Goal: Task Accomplishment & Management: Complete application form

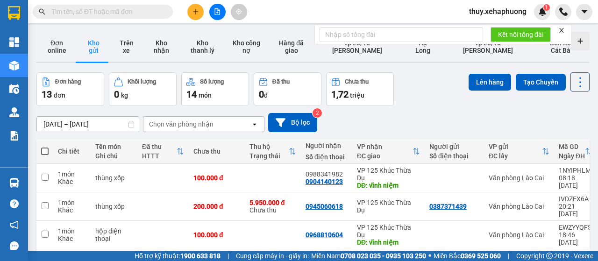
click at [201, 16] on button at bounding box center [195, 12] width 16 height 16
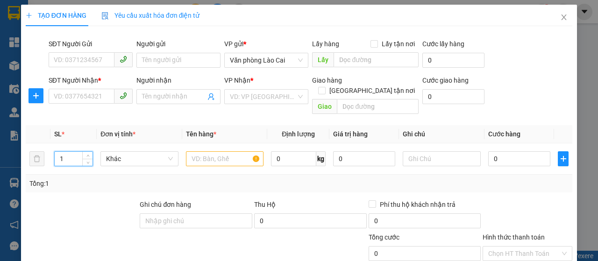
drag, startPoint x: 75, startPoint y: 153, endPoint x: 0, endPoint y: 148, distance: 75.4
click at [0, 148] on div "TẠO ĐƠN HÀNG Yêu cầu xuất hóa đơn điện tử Transit Pickup Surcharge Ids Transit …" at bounding box center [299, 130] width 598 height 261
type input "26"
click at [221, 153] on input "text" at bounding box center [225, 158] width 78 height 15
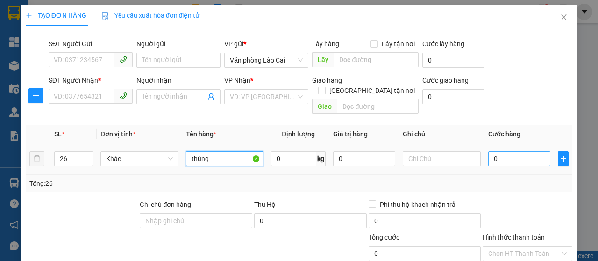
type input "thùng"
click at [494, 151] on input "0" at bounding box center [519, 158] width 62 height 15
type input "5"
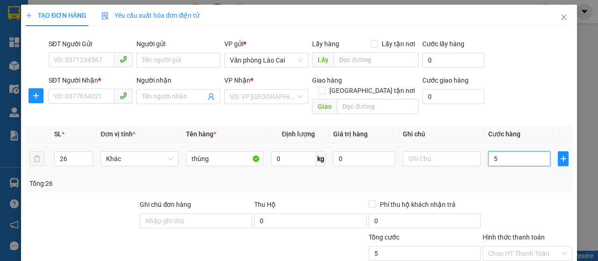
type input "52"
type input "520"
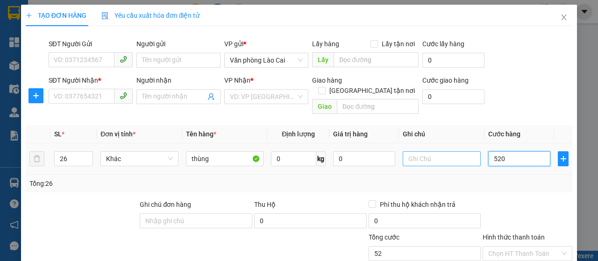
type input "520"
type input "5.200"
type input "52.000"
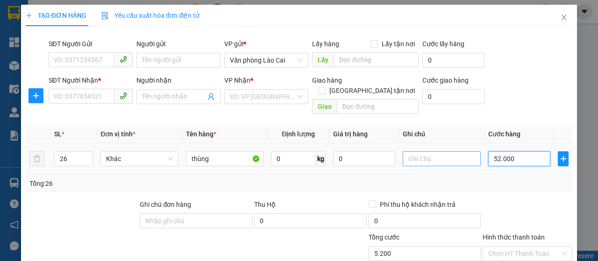
type input "52.000"
type input "520.000"
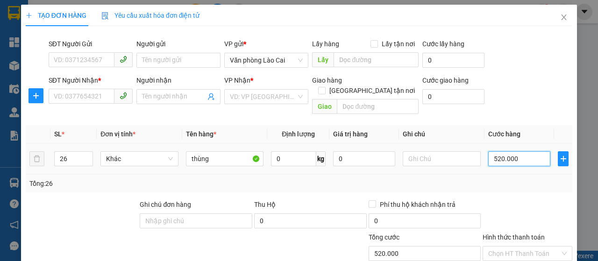
type input "520.000"
click at [344, 161] on td "0" at bounding box center [365, 158] width 70 height 31
click at [144, 98] on input "Người nhận" at bounding box center [174, 97] width 64 height 10
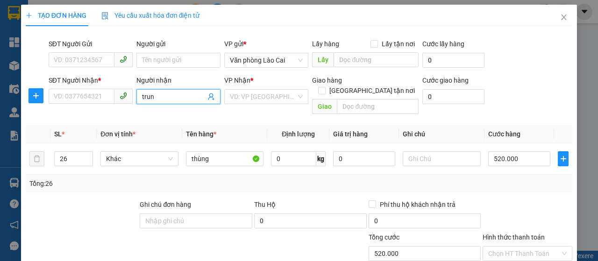
type input "trung"
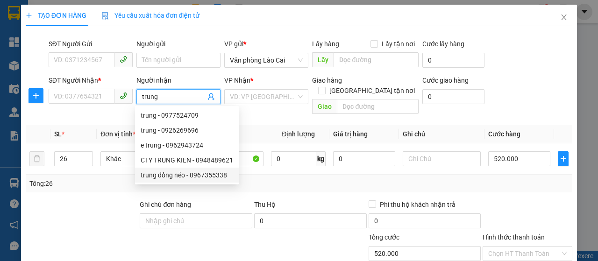
click at [193, 176] on div "trung đồng nẻo - 0967355338" at bounding box center [187, 175] width 93 height 10
type input "0967355338"
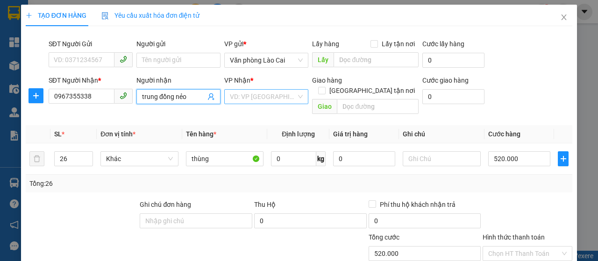
type input "trung đồng nẻo"
click at [257, 94] on input "search" at bounding box center [263, 97] width 66 height 14
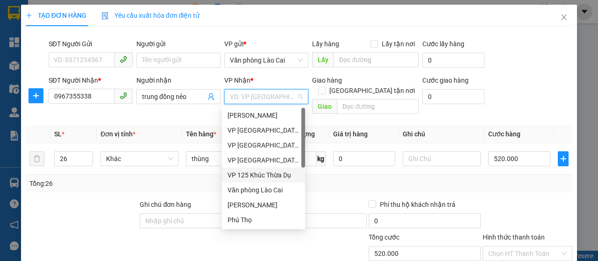
click at [259, 172] on div "VP 125 Khúc Thừa Dụ" at bounding box center [264, 175] width 72 height 10
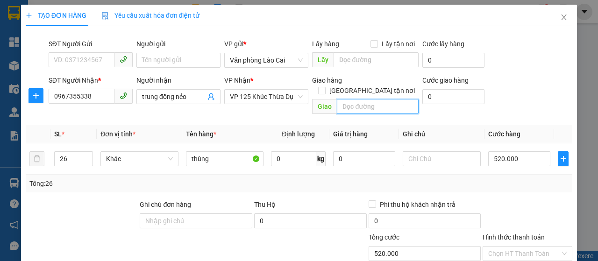
click at [374, 100] on input "text" at bounding box center [377, 106] width 81 height 15
type input "ngã 3 đồng nẻo"
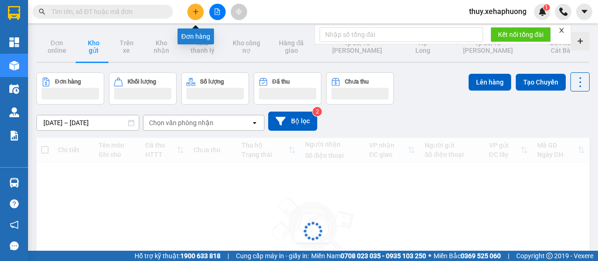
click at [197, 10] on icon "plus" at bounding box center [196, 11] width 7 height 7
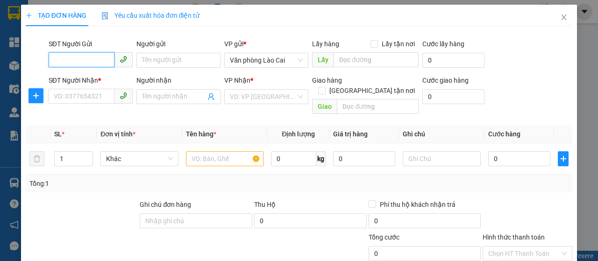
click at [97, 60] on input "SĐT Người Gửi" at bounding box center [82, 59] width 66 height 15
type input "0325288230"
click at [84, 76] on div "0325288230" at bounding box center [90, 79] width 72 height 10
type input "0911121342"
type input "thượng lý"
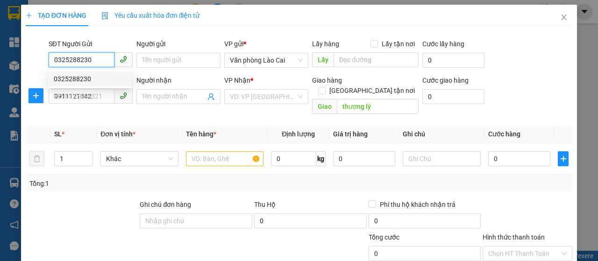
type input "160.000"
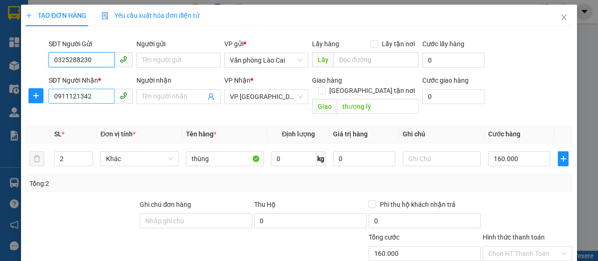
type input "0325288230"
click at [95, 98] on input "0911121342" at bounding box center [82, 96] width 66 height 15
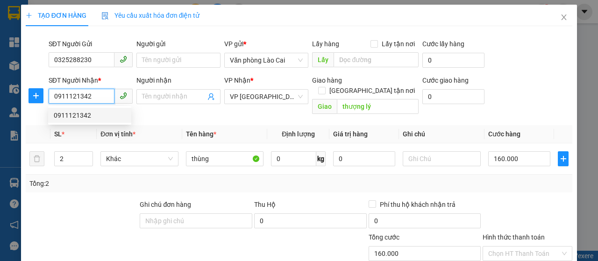
drag, startPoint x: 95, startPoint y: 98, endPoint x: 11, endPoint y: 97, distance: 84.1
click at [12, 97] on div "TẠO ĐƠN HÀNG Yêu cầu xuất hóa đơn điện tử Transit Pickup Surcharge Ids Transit …" at bounding box center [299, 130] width 598 height 261
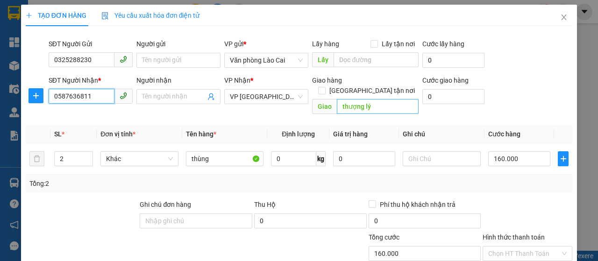
type input "0587636811"
type input "61 hùng vương"
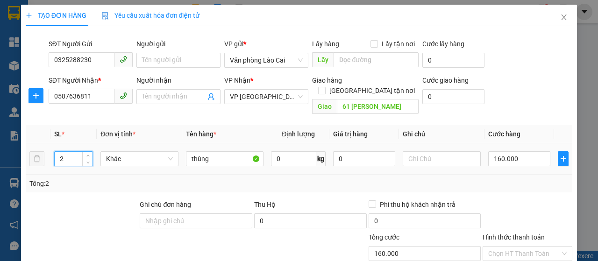
drag, startPoint x: 64, startPoint y: 145, endPoint x: 43, endPoint y: 146, distance: 20.1
click at [44, 146] on tr "2 Khác thùng 0 kg 0 160.000" at bounding box center [299, 158] width 547 height 31
type input "1"
click at [498, 151] on input "160.000" at bounding box center [519, 158] width 62 height 15
type input "1"
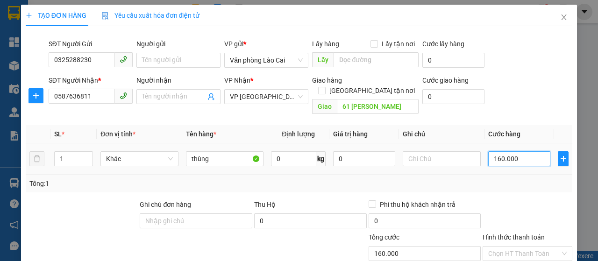
type input "1"
type input "10"
type input "100"
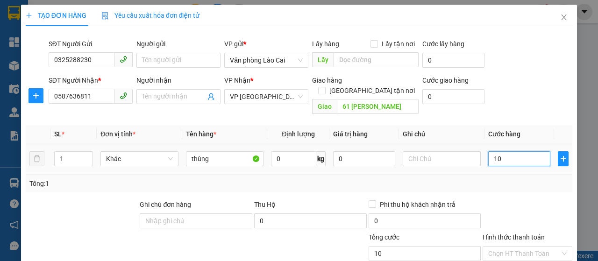
type input "100"
type input "1.000"
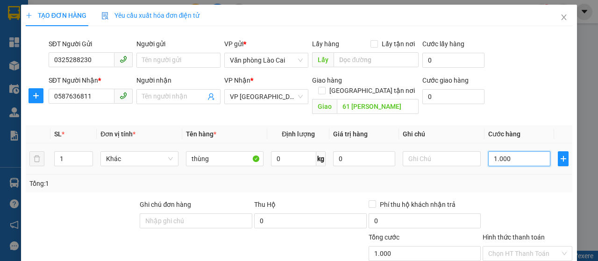
type input "10.000"
type input "100.000"
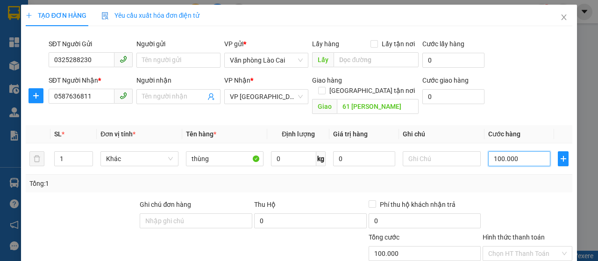
scroll to position [99, 0]
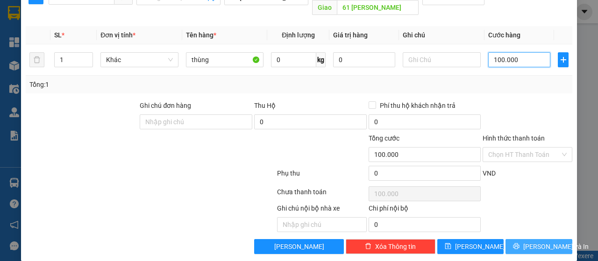
type input "100.000"
click at [522, 239] on button "[PERSON_NAME] và In" at bounding box center [539, 246] width 67 height 15
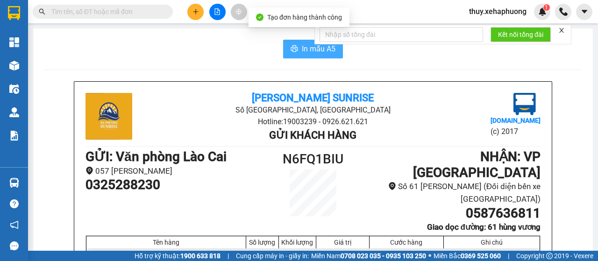
click at [285, 49] on button "In mẫu A5" at bounding box center [313, 49] width 60 height 19
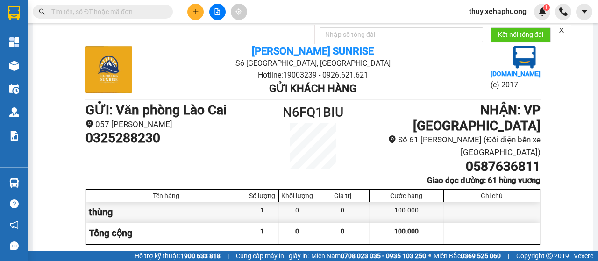
scroll to position [93, 0]
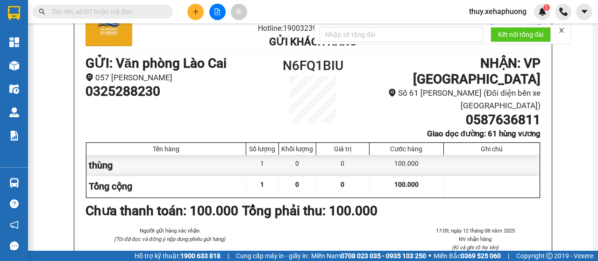
click at [195, 8] on icon "plus" at bounding box center [196, 11] width 7 height 7
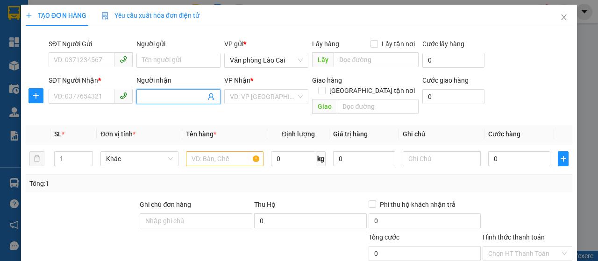
click at [201, 96] on input "Người nhận" at bounding box center [174, 97] width 64 height 10
type input "trung"
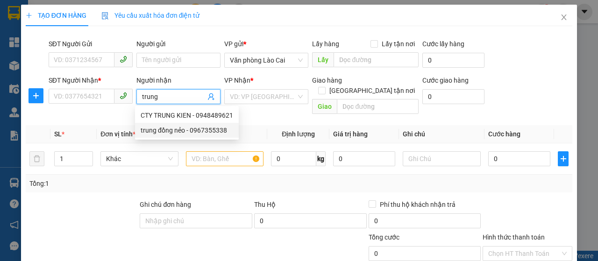
click at [194, 127] on div "trung đồng nẻo - 0967355338" at bounding box center [187, 130] width 93 height 10
type input "0967355338"
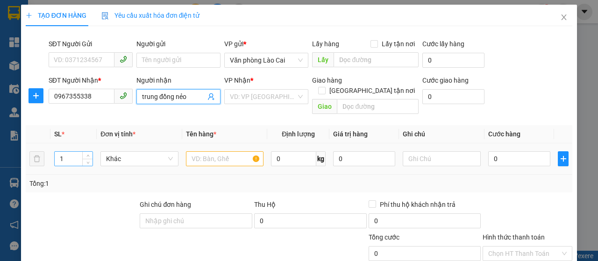
type input "trung đồng nẻo"
click at [76, 152] on input "1" at bounding box center [74, 159] width 38 height 14
type input "26"
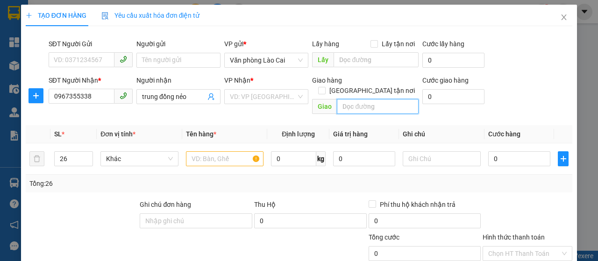
click at [376, 99] on input "text" at bounding box center [377, 106] width 81 height 15
type input "d"
type input "đồng nẻo"
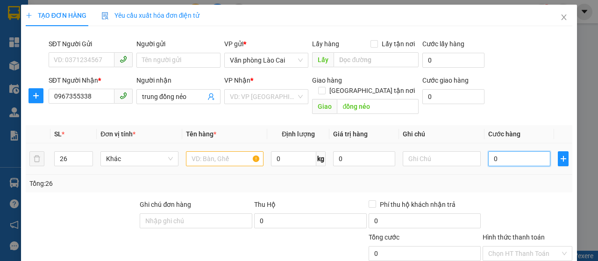
click at [511, 151] on input "0" at bounding box center [519, 158] width 62 height 15
click at [488, 151] on input "0" at bounding box center [519, 158] width 62 height 15
type input "50"
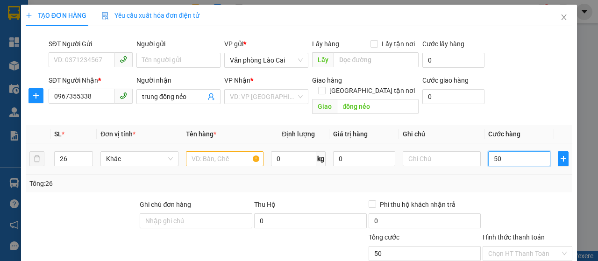
type input "520"
type input "5.200"
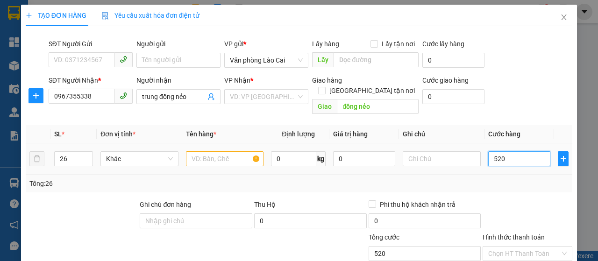
type input "5.200"
type input "52.000"
type input "520.000"
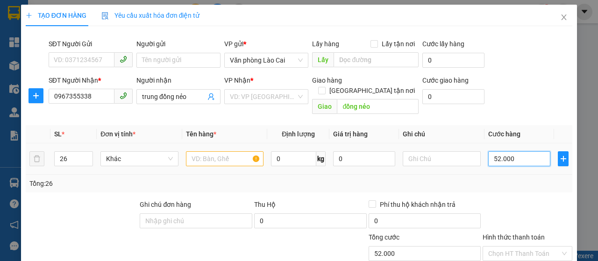
type input "520.000"
click at [206, 151] on input "text" at bounding box center [225, 158] width 78 height 15
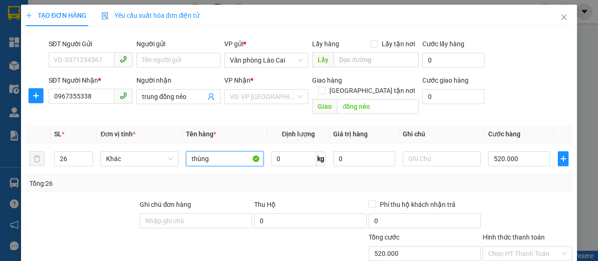
type input "thùng"
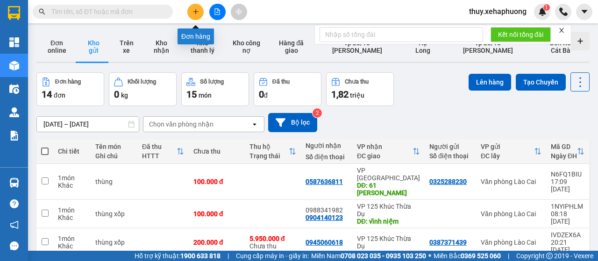
click at [193, 14] on icon "plus" at bounding box center [196, 11] width 7 height 7
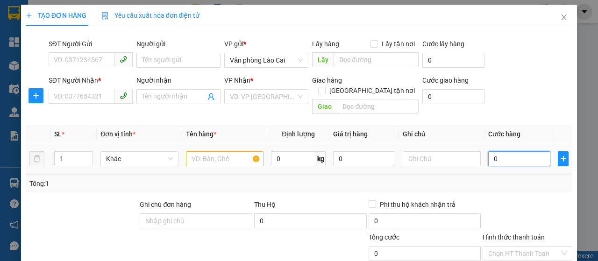
click at [489, 151] on input "0" at bounding box center [519, 158] width 62 height 15
click at [490, 151] on input "0" at bounding box center [519, 158] width 62 height 15
type input "40"
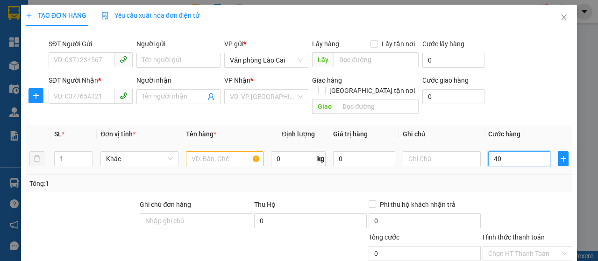
type input "40"
type input "450"
type input "40"
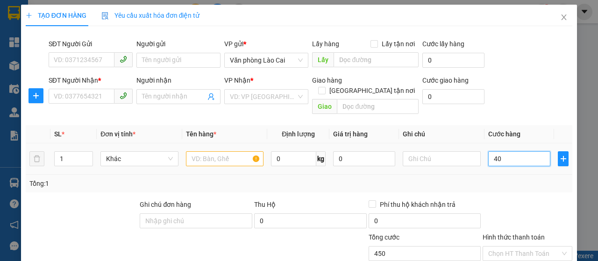
type input "40"
type input "0"
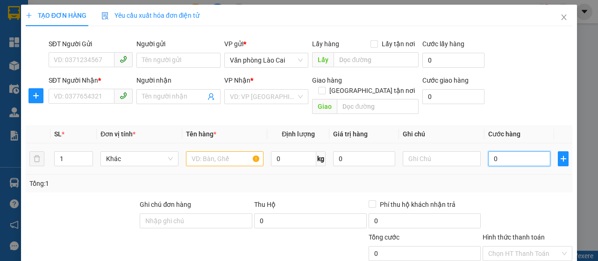
type input "10"
type input "150"
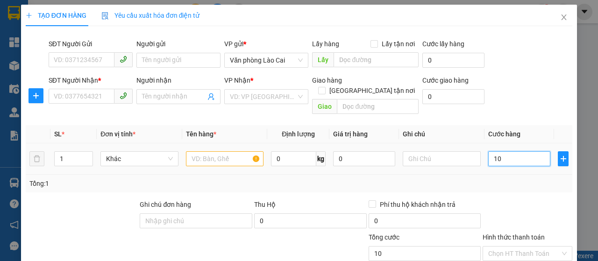
type input "150"
type input "1.500"
type input "15.000"
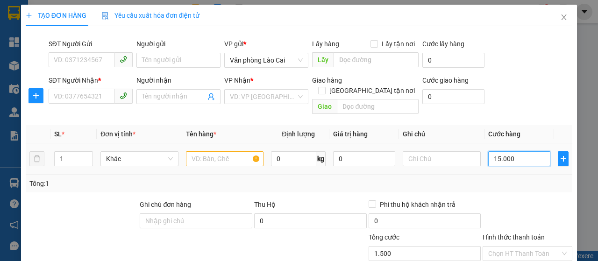
type input "15.000"
type input "150.000"
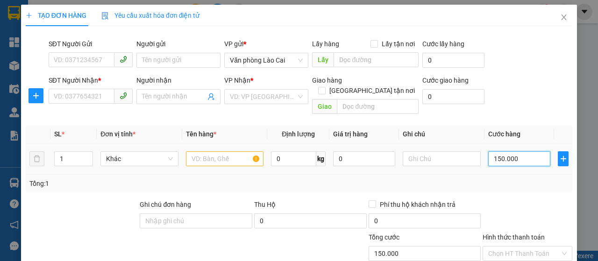
type input "150.000"
click at [194, 151] on input "text" at bounding box center [225, 158] width 78 height 15
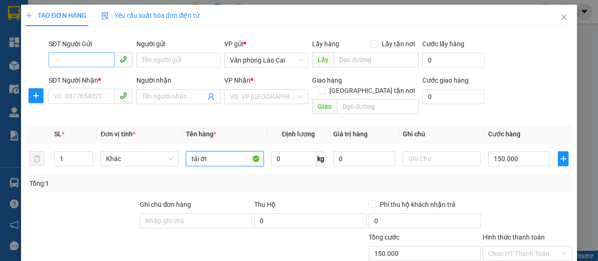
type input "tải ớt"
click at [78, 61] on input "SĐT Người Gửi" at bounding box center [82, 59] width 66 height 15
click at [71, 56] on input "SĐT Người Gửi" at bounding box center [82, 59] width 66 height 15
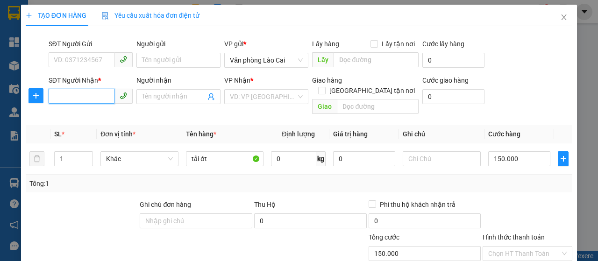
click at [58, 100] on input "SĐT Người Nhận *" at bounding box center [82, 96] width 66 height 15
type input "0368117467"
click at [55, 62] on input "SĐT Người Gửi" at bounding box center [82, 59] width 66 height 15
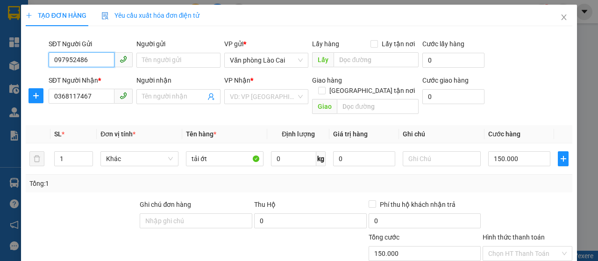
type input "0979524860"
click at [95, 76] on div "0979524860" at bounding box center [90, 79] width 72 height 10
type input "2.460.000"
type input "0979524860"
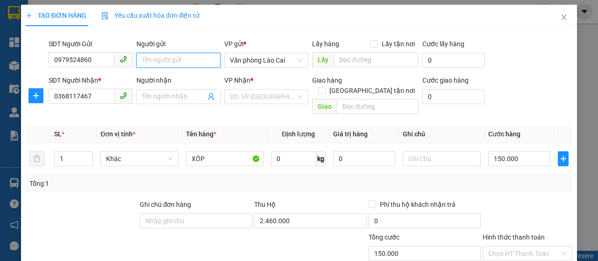
click at [155, 57] on input "Người gửi" at bounding box center [178, 60] width 84 height 15
type input "dũng hà"
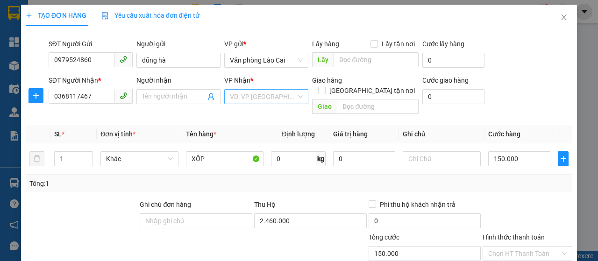
click at [284, 96] on input "search" at bounding box center [263, 97] width 66 height 14
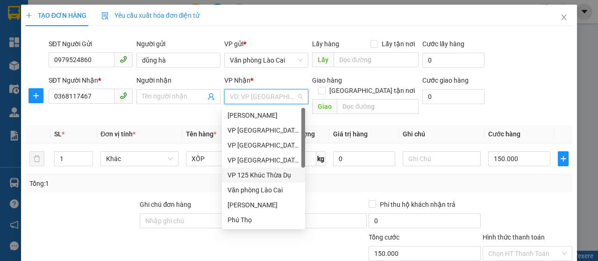
click at [270, 173] on div "VP 125 Khúc Thừa Dụ" at bounding box center [264, 175] width 72 height 10
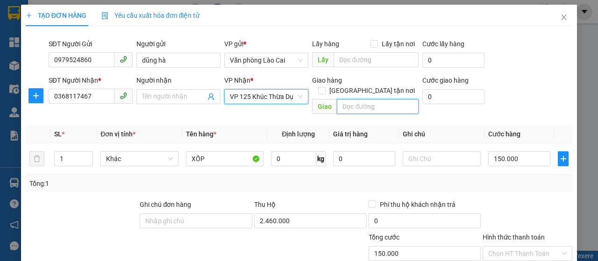
click at [337, 99] on input "text" at bounding box center [377, 106] width 81 height 15
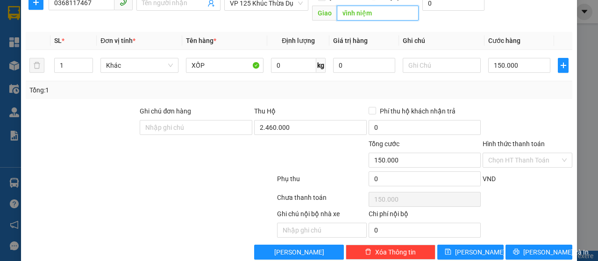
scroll to position [99, 0]
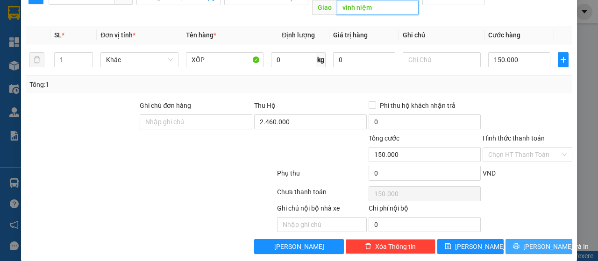
type input "vĩnh niệm"
click at [537, 242] on span "[PERSON_NAME] và In" at bounding box center [555, 247] width 65 height 10
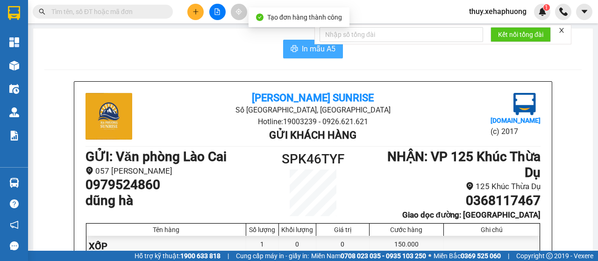
click at [295, 47] on button "In mẫu A5" at bounding box center [313, 49] width 60 height 19
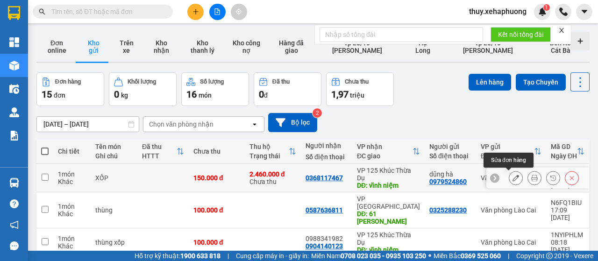
click at [513, 177] on icon at bounding box center [516, 178] width 7 height 7
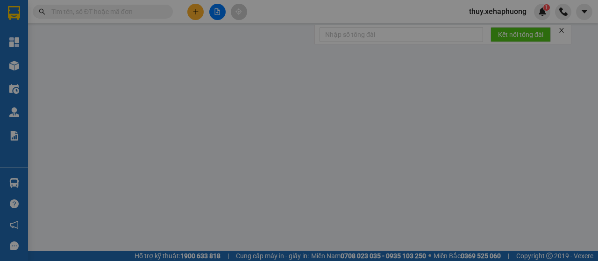
type input "0979524860"
type input "dũng hà"
type input "0368117467"
type input "vĩnh niệm"
type input "150.000"
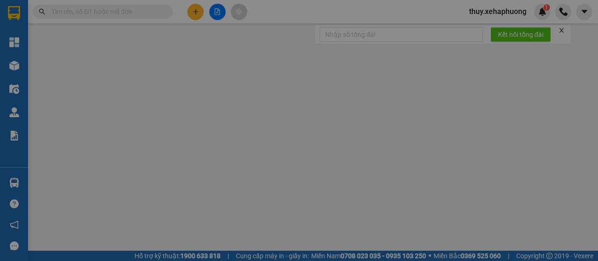
type input "150.000"
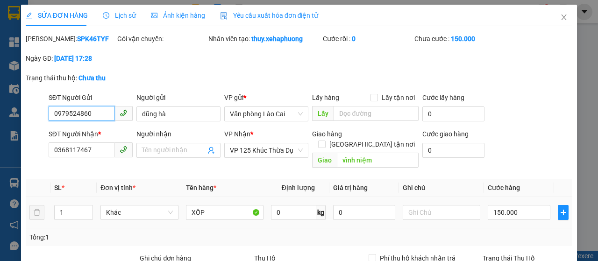
scroll to position [93, 0]
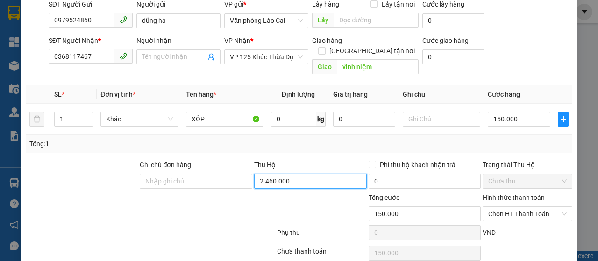
click at [304, 177] on input "2.460.000" at bounding box center [310, 181] width 113 height 15
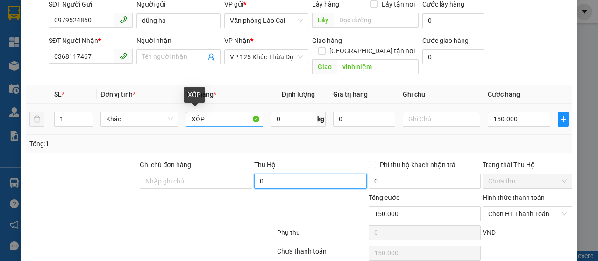
type input "0"
click at [238, 117] on input "XỐP" at bounding box center [225, 119] width 78 height 15
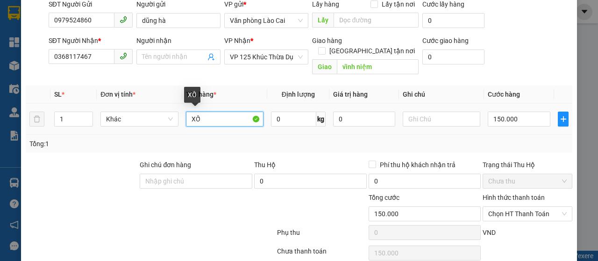
type input "X"
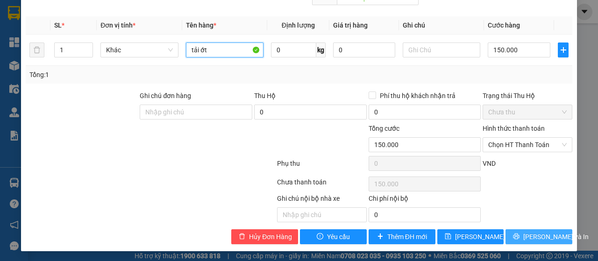
type input "tải ớt"
click at [520, 233] on icon "printer" at bounding box center [516, 236] width 7 height 7
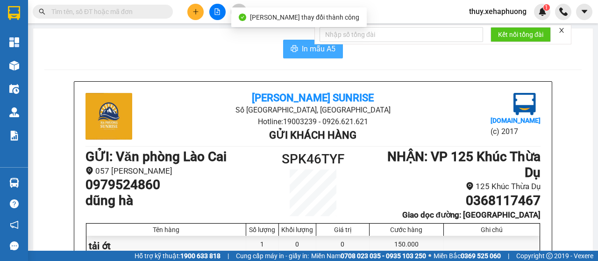
click at [303, 42] on button "In mẫu A5" at bounding box center [313, 49] width 60 height 19
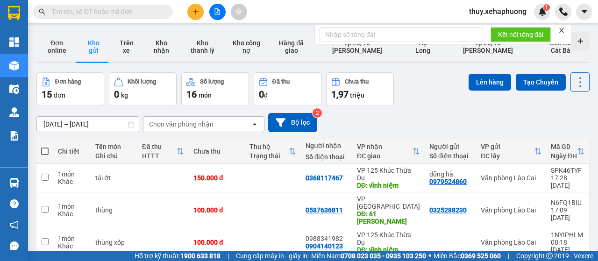
scroll to position [47, 0]
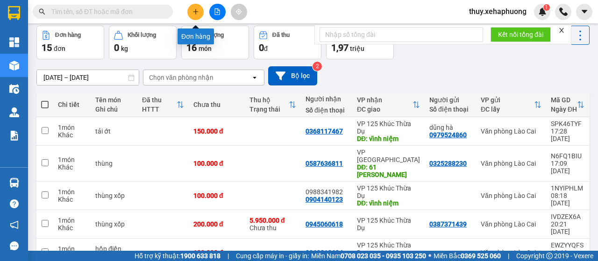
click at [198, 10] on icon "plus" at bounding box center [196, 11] width 7 height 7
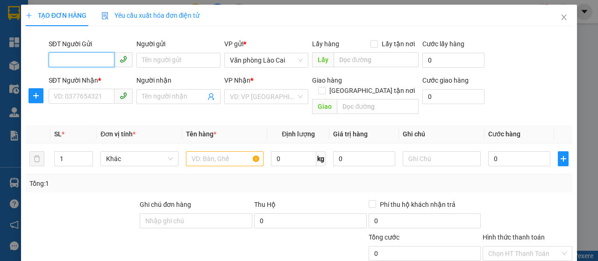
click at [100, 57] on input "SĐT Người Gửi" at bounding box center [82, 59] width 66 height 15
type input "0"
drag, startPoint x: 53, startPoint y: 59, endPoint x: 95, endPoint y: 59, distance: 42.5
click at [95, 59] on input "0797106288" at bounding box center [82, 59] width 66 height 15
type input "0797106288"
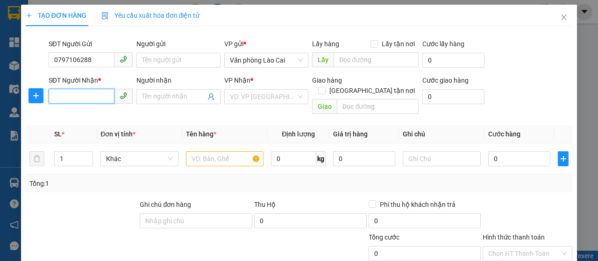
click at [75, 95] on input "SĐT Người Nhận *" at bounding box center [82, 96] width 66 height 15
paste input "0797106288"
type input "0797106288"
click at [95, 63] on input "0797106288" at bounding box center [82, 59] width 66 height 15
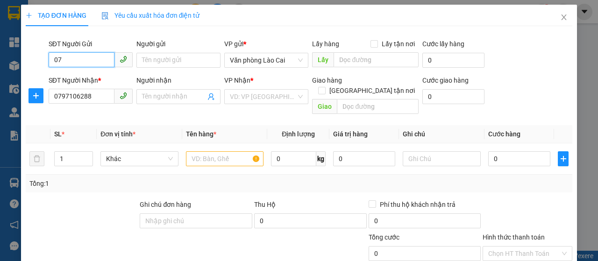
type input "0"
click at [98, 99] on input "0797106288" at bounding box center [82, 96] width 66 height 15
type input "0"
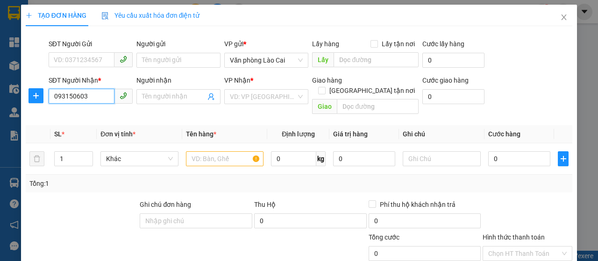
type input "0931506039"
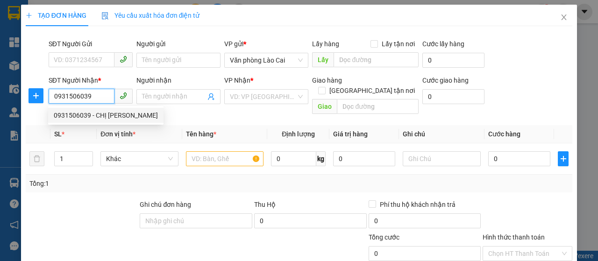
click at [134, 111] on div "0931506039 - CHỊ [PERSON_NAME]" at bounding box center [106, 115] width 104 height 10
type input "CHỊ hƯƠNG-HOA TƯỜNG VI"
type input "200.000"
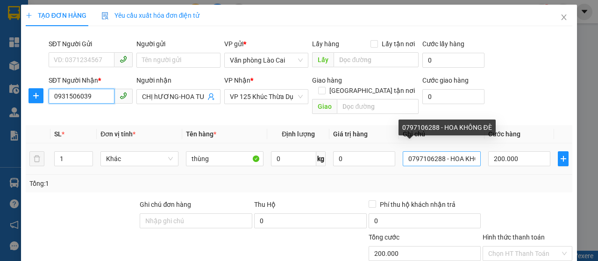
type input "0931506039"
click at [438, 151] on input "0797106288 - HOA KHÔNG ĐÈ" at bounding box center [442, 158] width 78 height 15
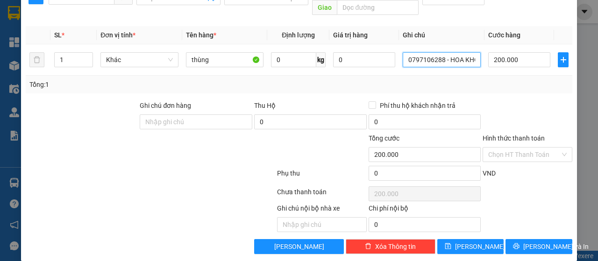
scroll to position [6, 0]
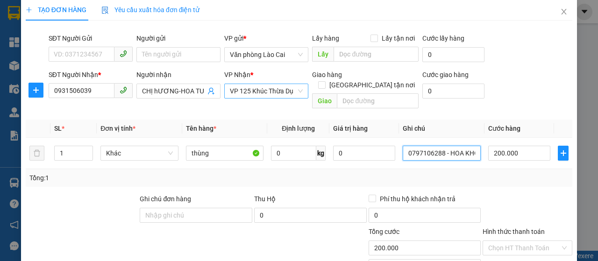
click at [297, 88] on span "VP 125 Khúc Thừa Dụ" at bounding box center [266, 91] width 73 height 14
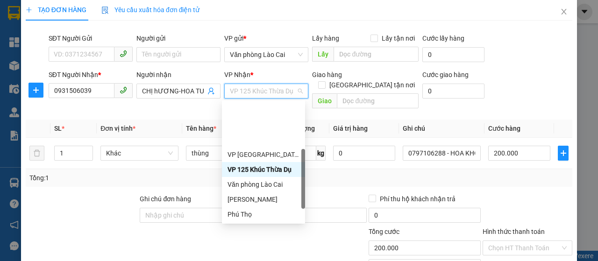
scroll to position [47, 0]
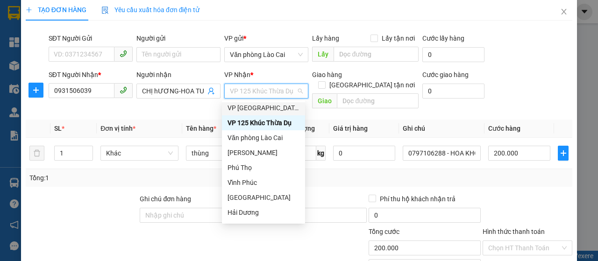
click at [256, 90] on span "VP 125 Khúc Thừa Dụ" at bounding box center [266, 91] width 73 height 14
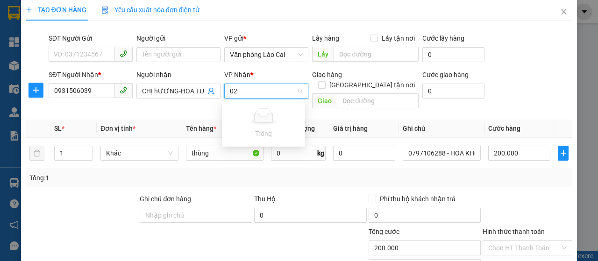
type input "0"
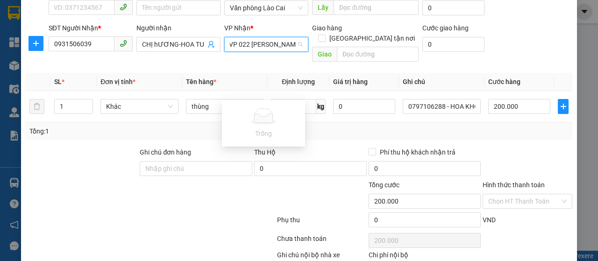
scroll to position [99, 0]
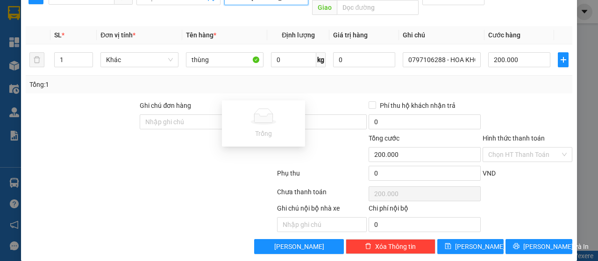
type input "VP 022 [PERSON_NAME]"
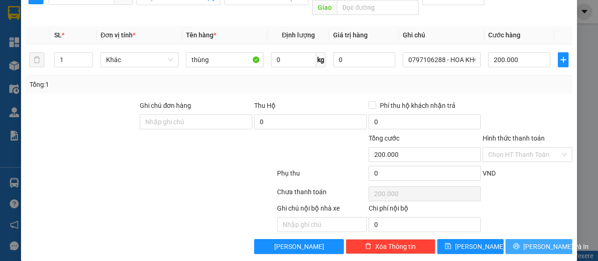
click at [539, 242] on span "[PERSON_NAME] và In" at bounding box center [555, 247] width 65 height 10
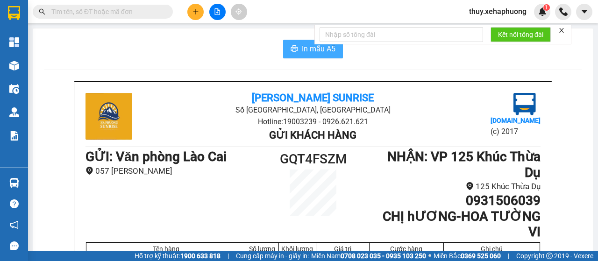
click at [302, 48] on span "In mẫu A5" at bounding box center [319, 49] width 34 height 12
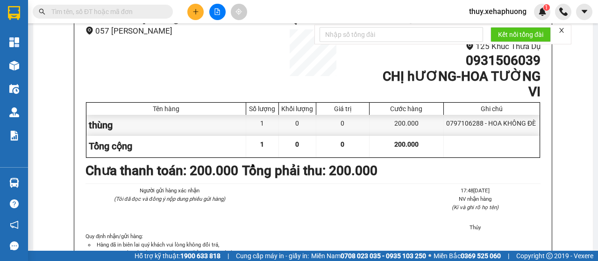
scroll to position [47, 0]
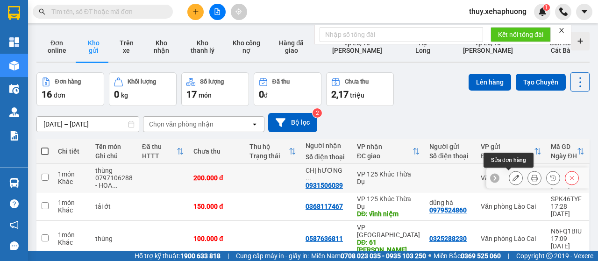
click at [513, 178] on icon at bounding box center [516, 178] width 7 height 7
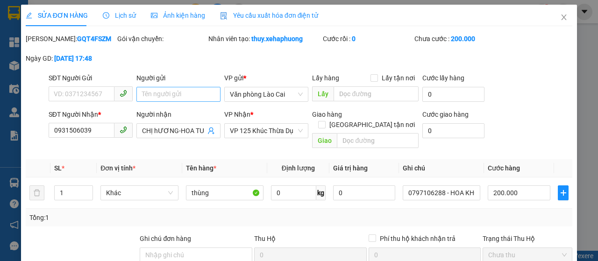
type input "0931506039"
type input "CHỊ hƯƠNG-HOA TƯỜNG VI"
type input "200.000"
click at [361, 144] on input "text" at bounding box center [377, 140] width 81 height 15
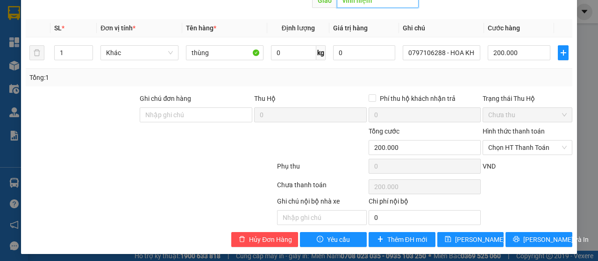
scroll to position [143, 0]
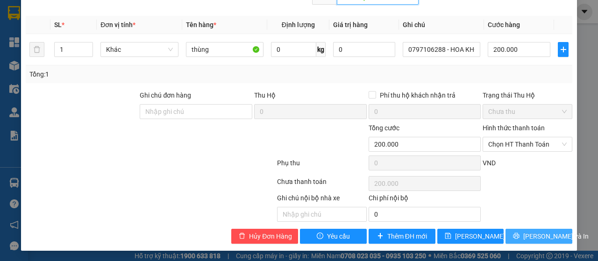
type input "vĩnh niệm"
click at [520, 236] on icon "printer" at bounding box center [516, 236] width 7 height 7
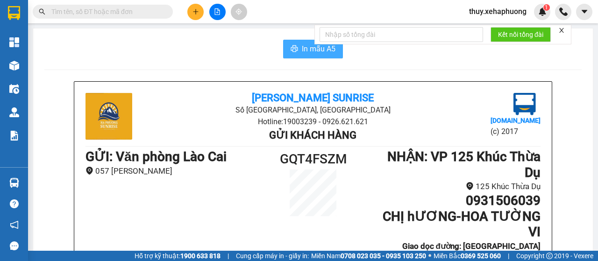
click at [311, 51] on span "In mẫu A5" at bounding box center [319, 49] width 34 height 12
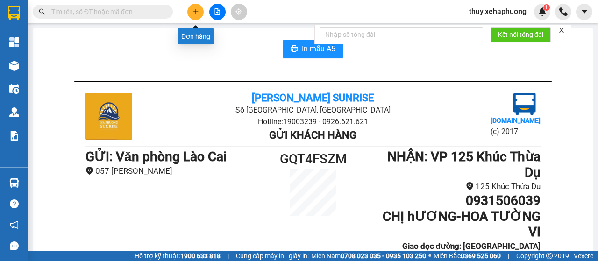
click at [195, 17] on button at bounding box center [195, 12] width 16 height 16
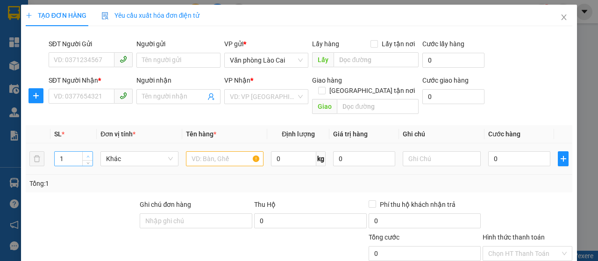
click at [86, 155] on icon "up" at bounding box center [87, 156] width 3 height 3
type input "3"
click at [86, 155] on icon "up" at bounding box center [87, 156] width 3 height 3
click at [203, 152] on input "text" at bounding box center [225, 158] width 78 height 15
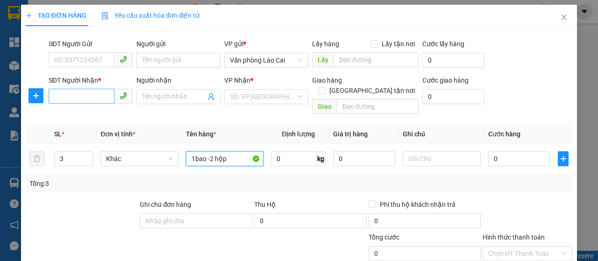
type input "1bao -2 hộp"
click at [91, 93] on input "SĐT Người Nhận *" at bounding box center [82, 96] width 66 height 15
click at [298, 93] on div "VD: VP [GEOGRAPHIC_DATA]" at bounding box center [266, 96] width 84 height 15
type input "0982241211"
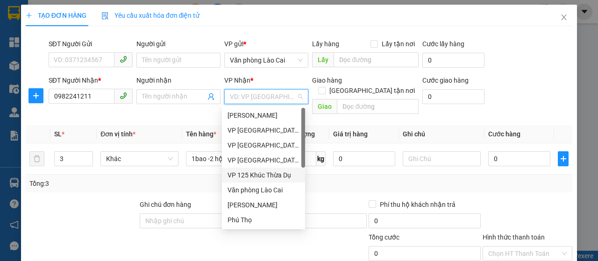
click at [274, 174] on div "VP 125 Khúc Thừa Dụ" at bounding box center [264, 175] width 72 height 10
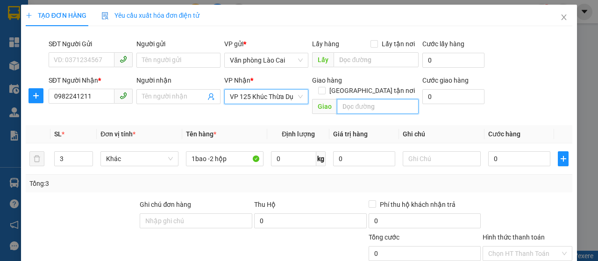
click at [348, 99] on input "text" at bounding box center [377, 106] width 81 height 15
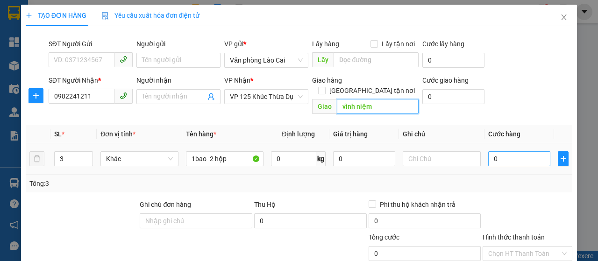
type input "vĩnh niệm"
click at [515, 151] on input "0" at bounding box center [519, 158] width 62 height 15
click at [488, 151] on input "0" at bounding box center [519, 158] width 62 height 15
type input "10"
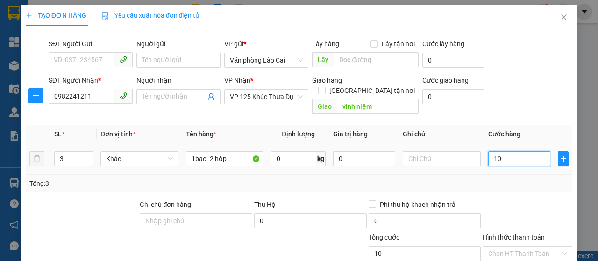
type input "10"
type input "180"
type input "1.800"
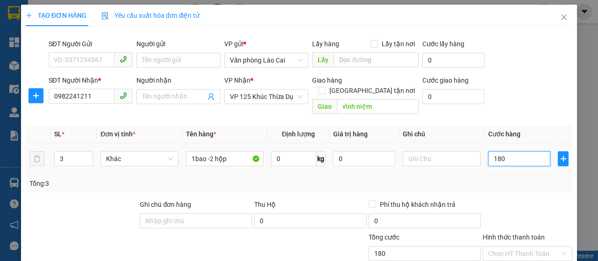
type input "1.800"
type input "18.000"
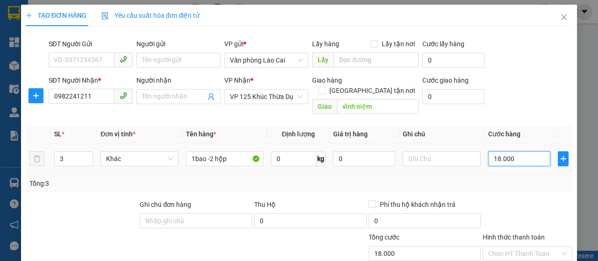
type input "180.000"
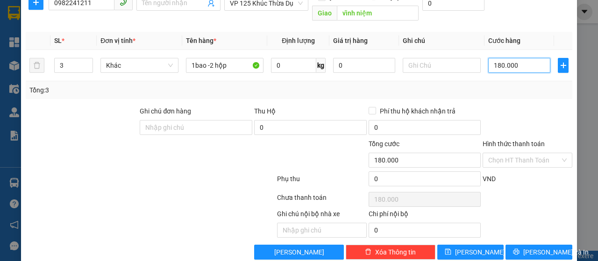
scroll to position [99, 0]
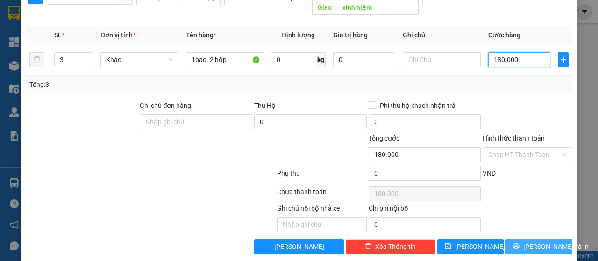
type input "180.000"
click at [529, 242] on span "[PERSON_NAME] và In" at bounding box center [555, 247] width 65 height 10
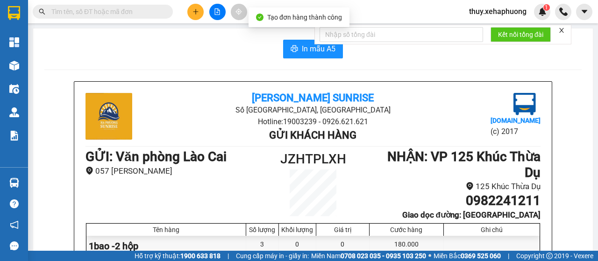
click at [303, 44] on span "In mẫu A5" at bounding box center [319, 49] width 34 height 12
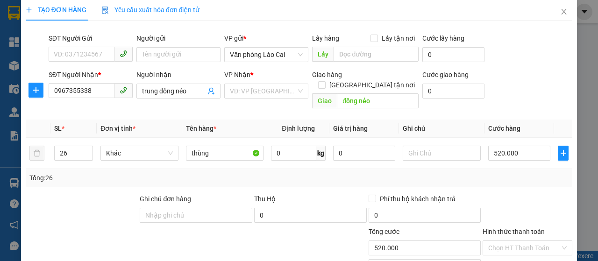
scroll to position [99, 0]
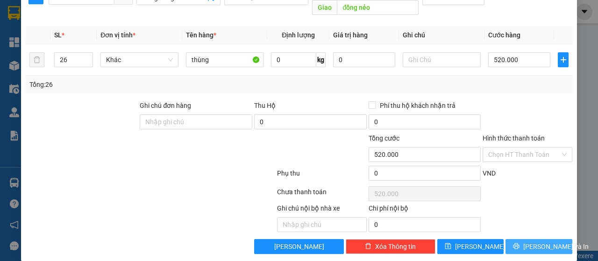
click at [529, 242] on span "[PERSON_NAME] và In" at bounding box center [555, 247] width 65 height 10
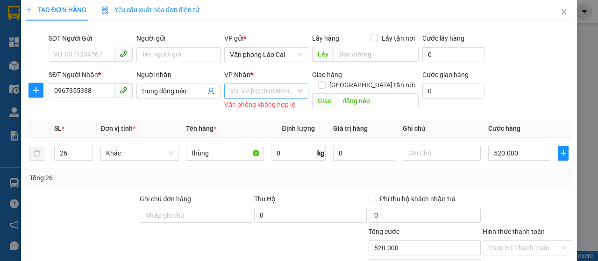
click at [297, 88] on div "VD: VP [GEOGRAPHIC_DATA]" at bounding box center [266, 91] width 84 height 15
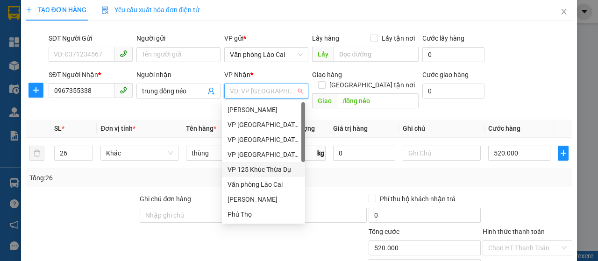
click at [263, 169] on div "VP 125 Khúc Thừa Dụ" at bounding box center [264, 170] width 72 height 10
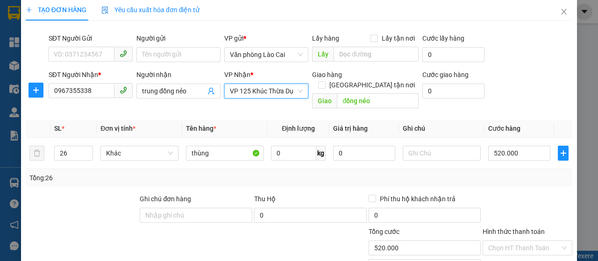
scroll to position [99, 0]
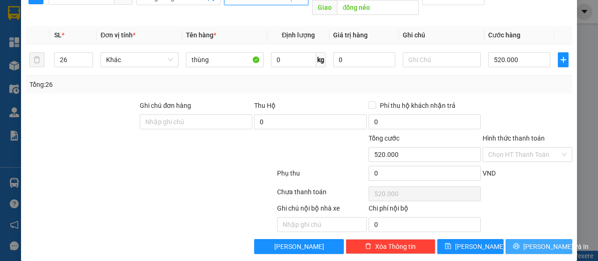
click at [529, 242] on span "[PERSON_NAME] và In" at bounding box center [555, 247] width 65 height 10
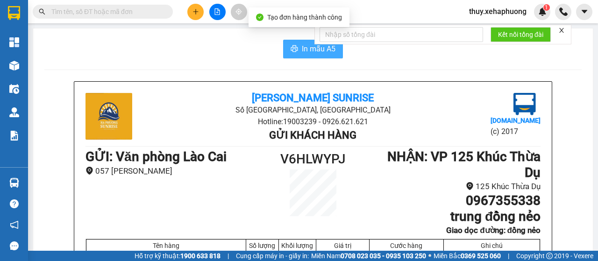
click at [289, 45] on button "In mẫu A5" at bounding box center [313, 49] width 60 height 19
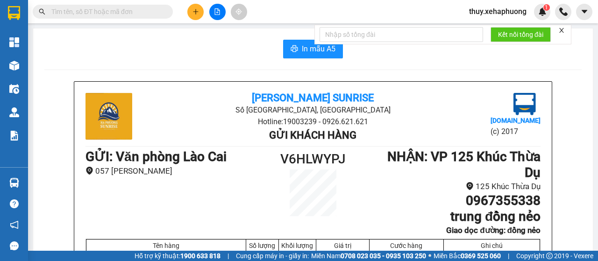
scroll to position [47, 0]
